Goal: Transaction & Acquisition: Book appointment/travel/reservation

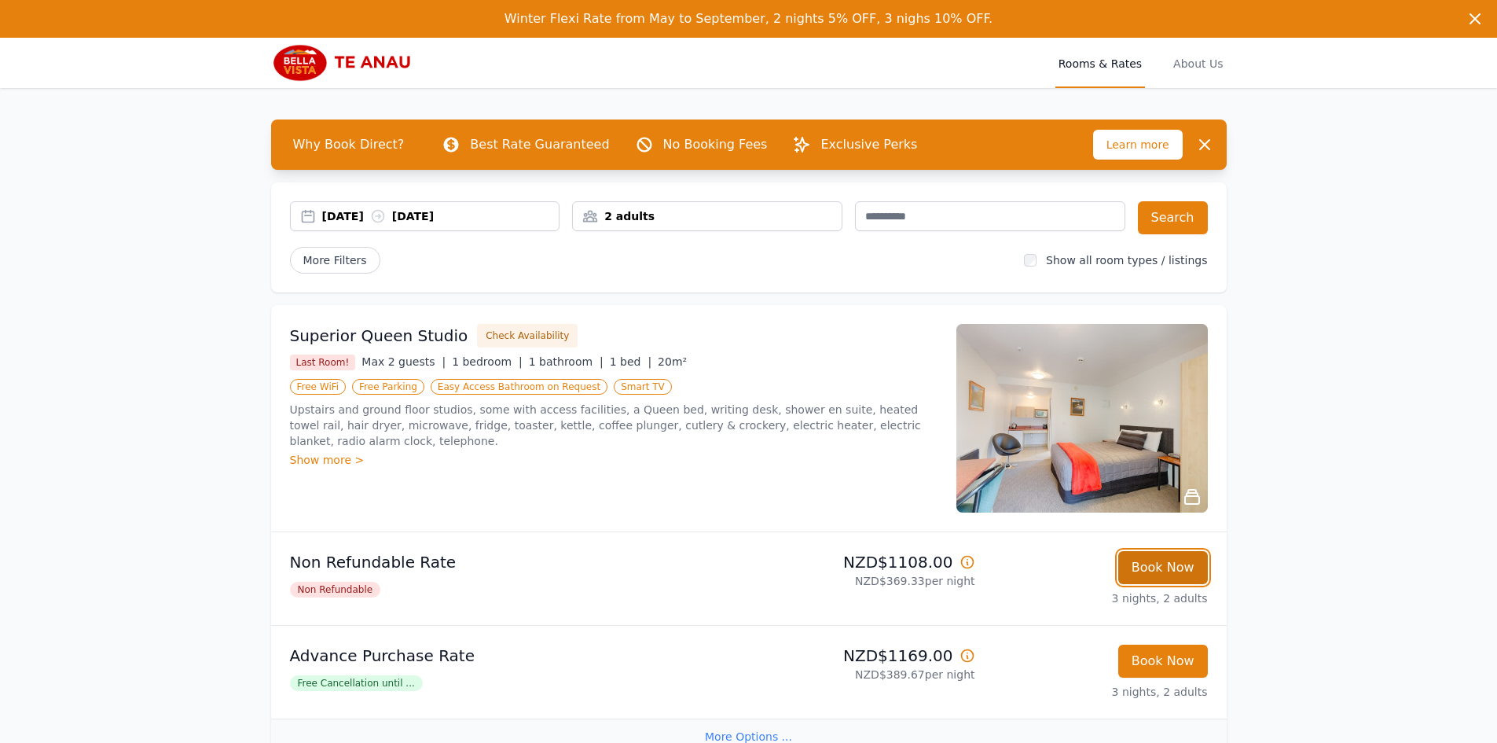
click at [1172, 573] on button "Book Now" at bounding box center [1163, 567] width 90 height 33
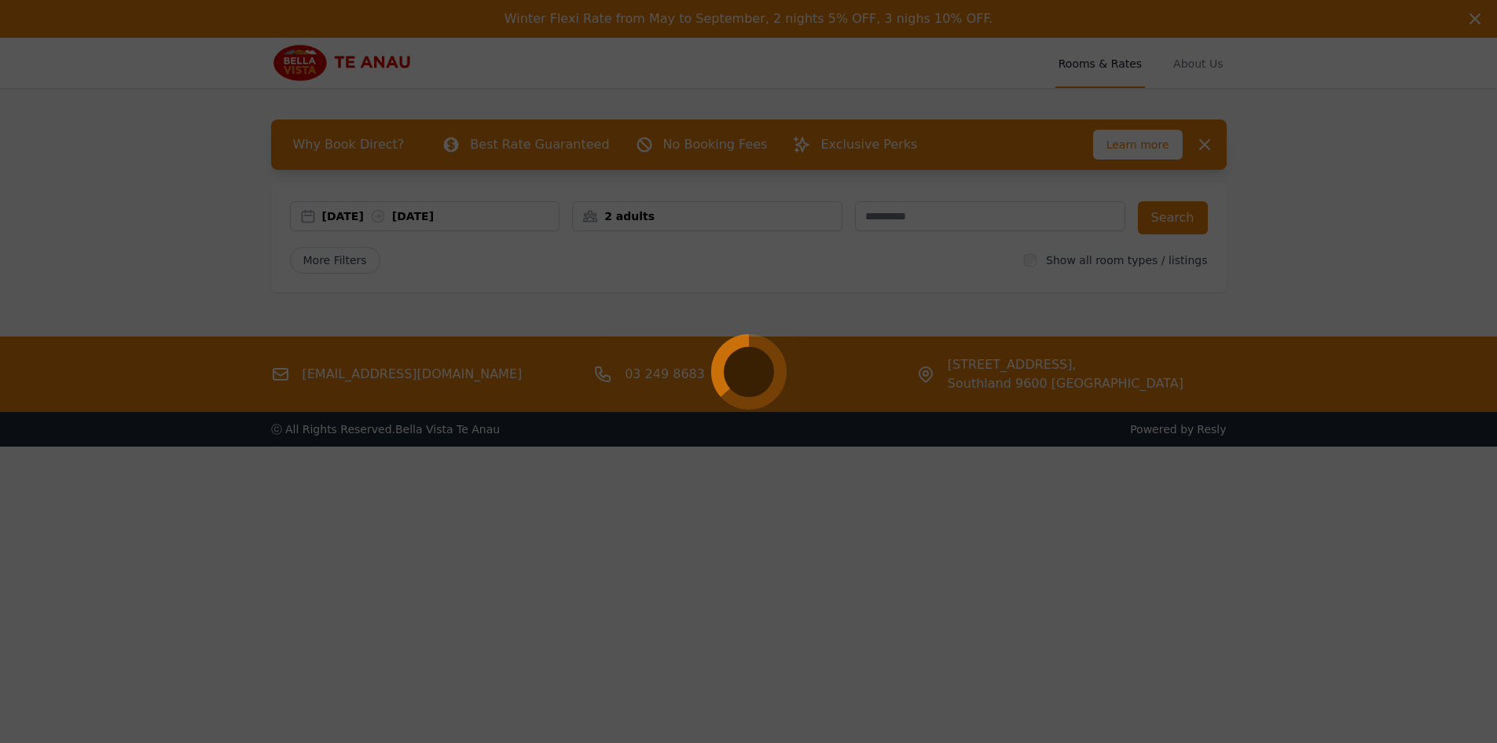
select select "**"
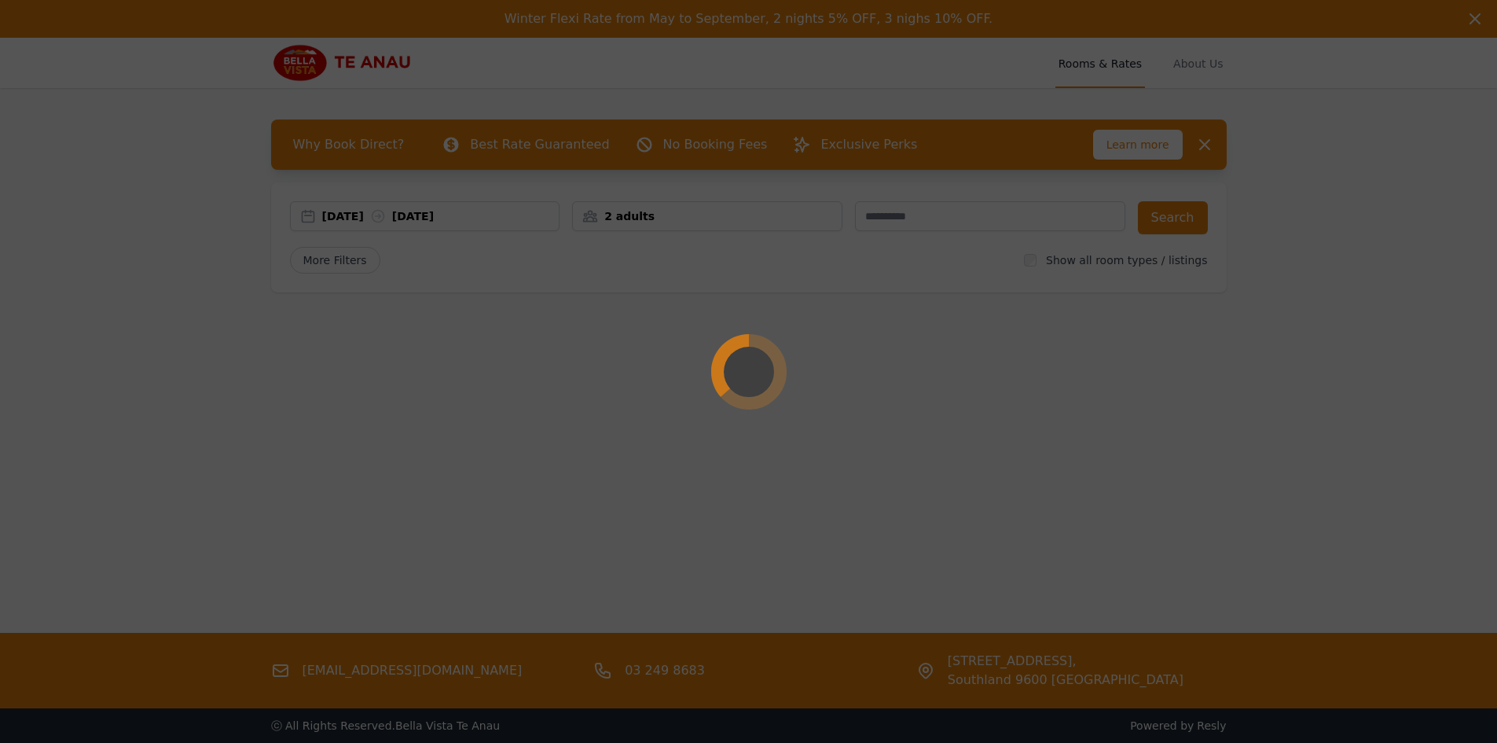
click at [664, 226] on div at bounding box center [748, 371] width 1497 height 743
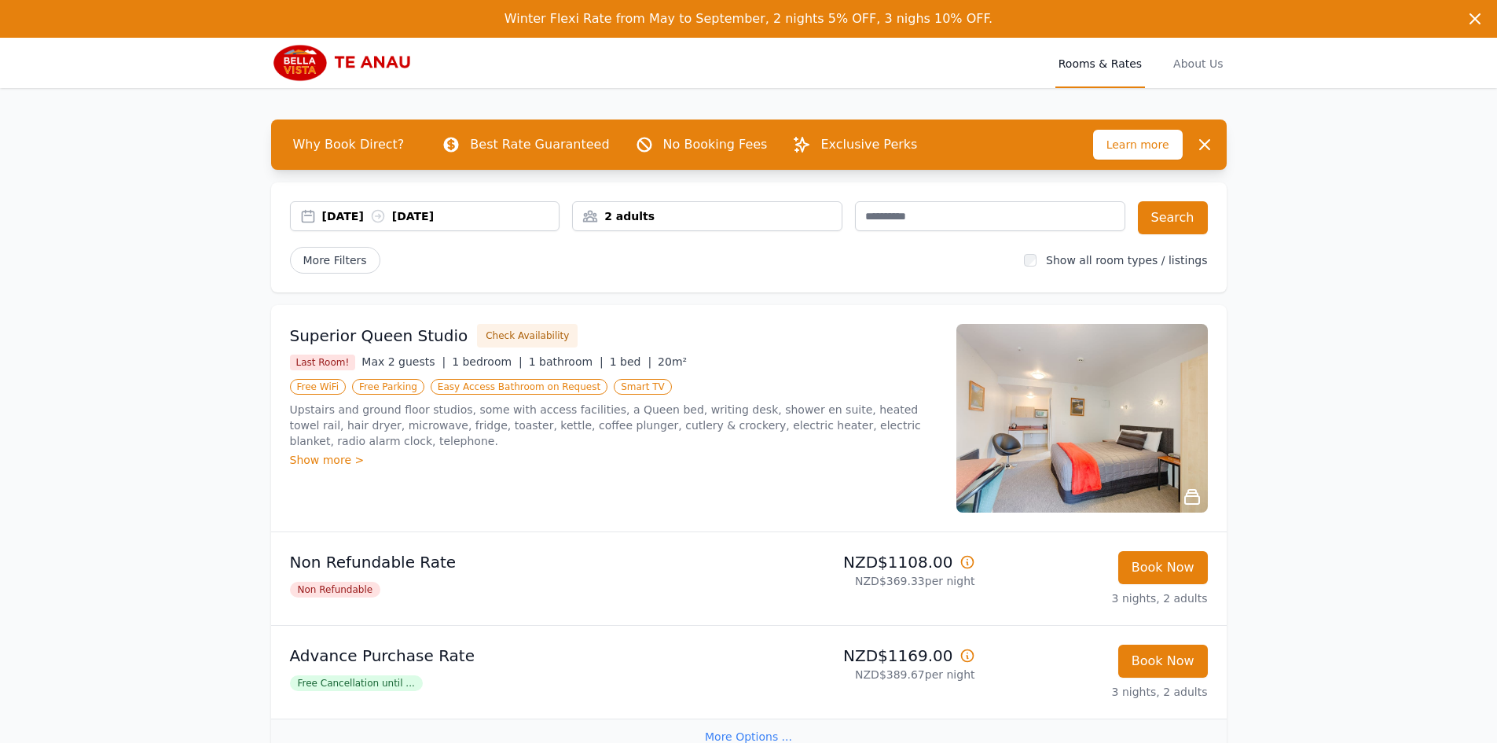
click at [782, 215] on div "2 adults" at bounding box center [707, 216] width 269 height 16
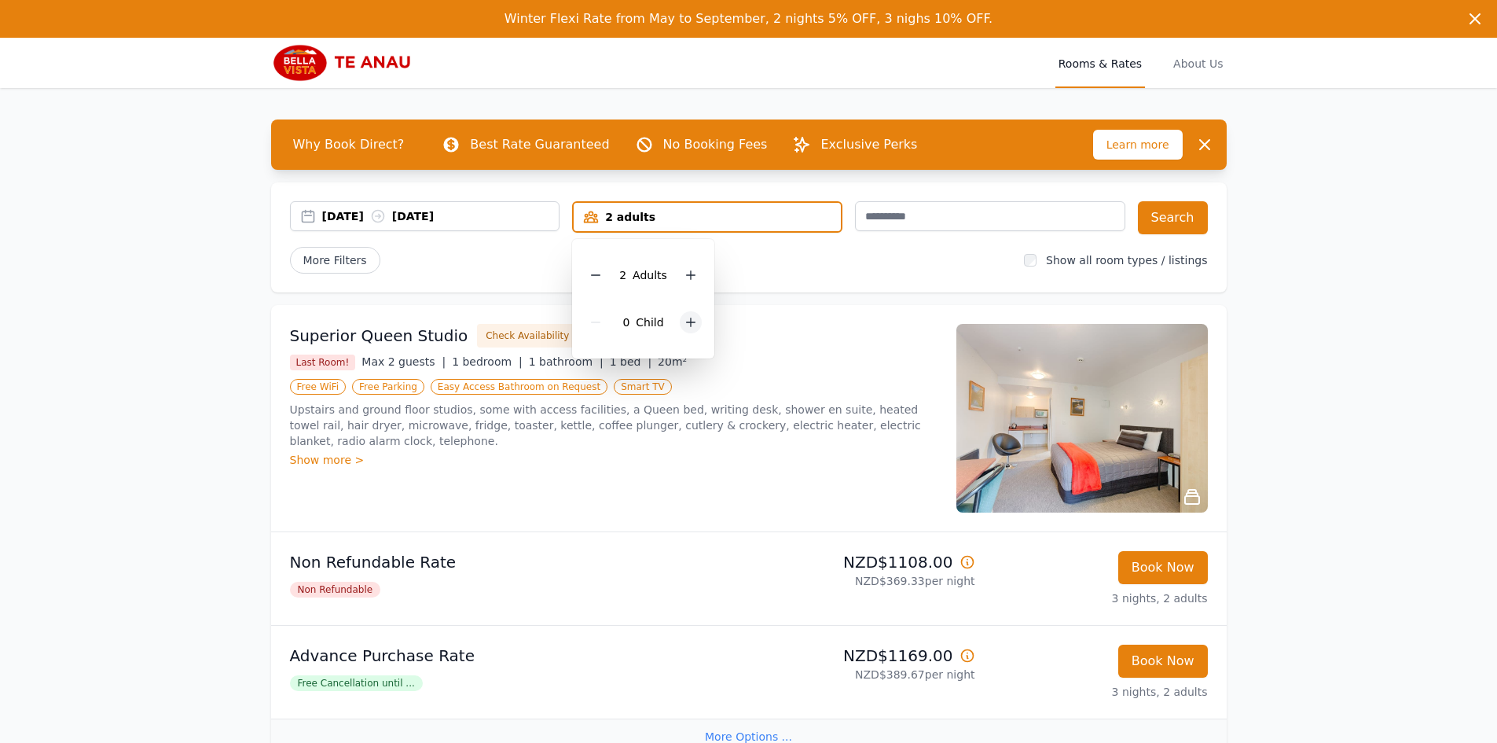
click at [693, 321] on icon at bounding box center [690, 322] width 13 height 13
click at [835, 260] on div "More Filters" at bounding box center [651, 260] width 722 height 27
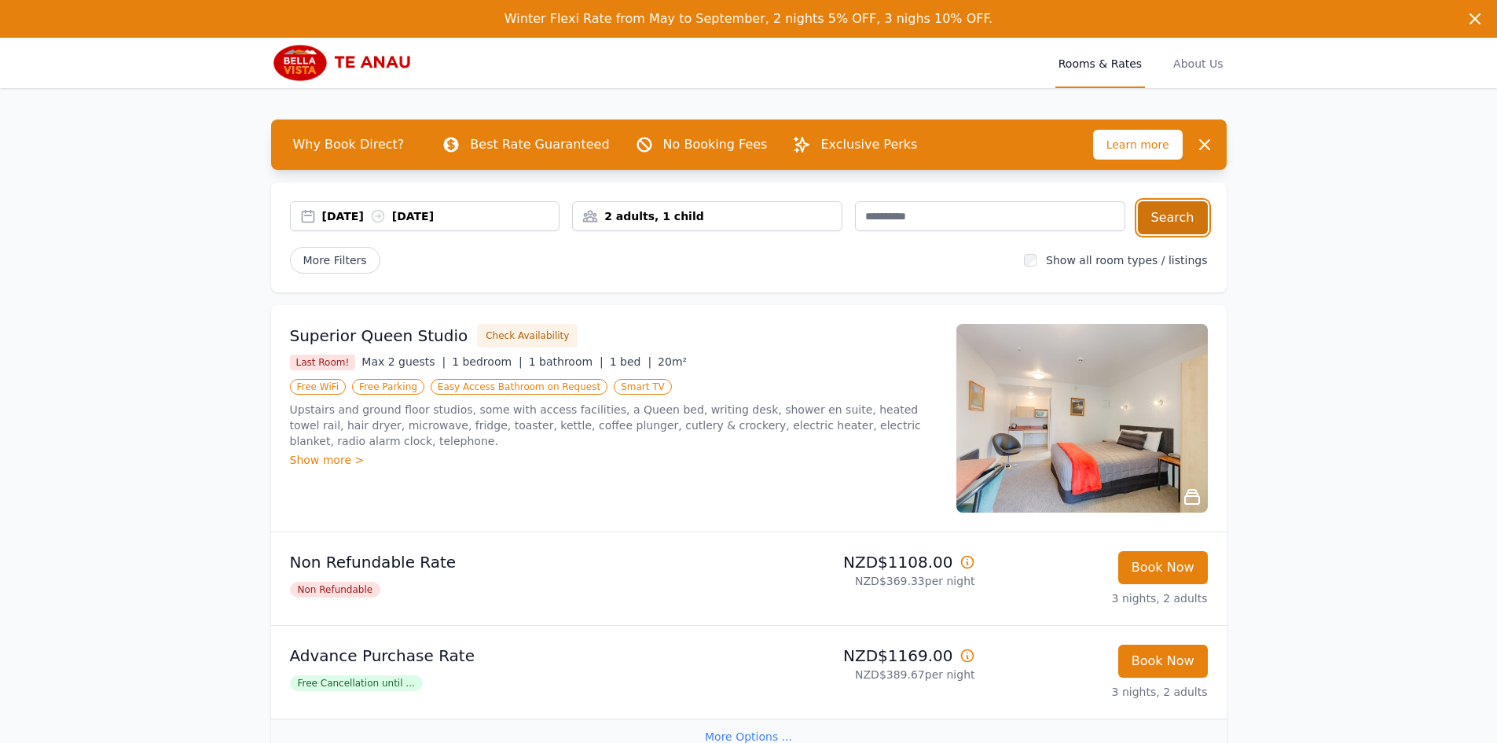
click at [1180, 224] on button "Search" at bounding box center [1173, 217] width 70 height 33
